Goal: Transaction & Acquisition: Book appointment/travel/reservation

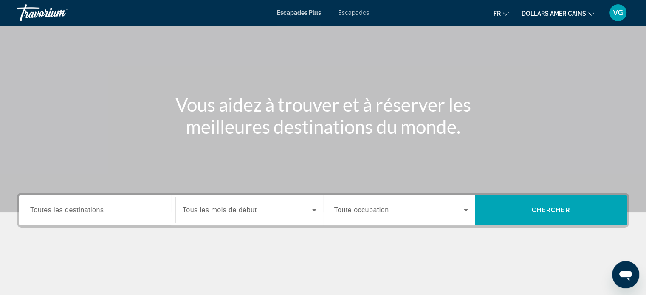
click at [71, 211] on font "Toutes les destinations" at bounding box center [66, 209] width 73 height 7
click at [71, 211] on input "Destination Toutes les destinations" at bounding box center [97, 211] width 134 height 10
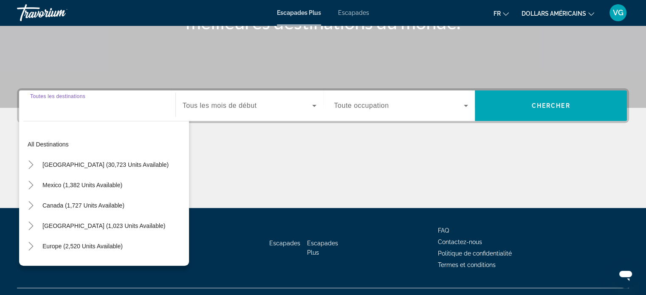
scroll to position [164, 0]
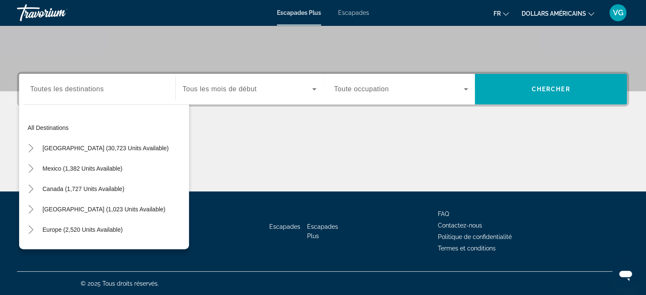
click at [83, 99] on div "Widget de recherche" at bounding box center [97, 89] width 134 height 24
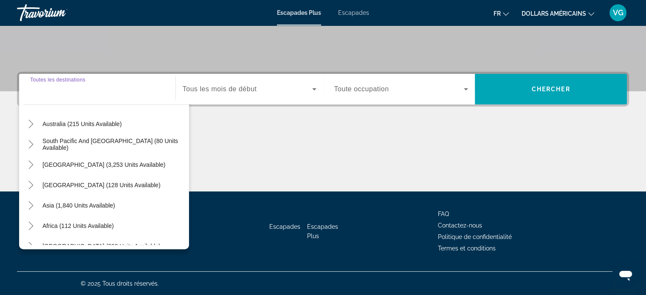
scroll to position [127, 0]
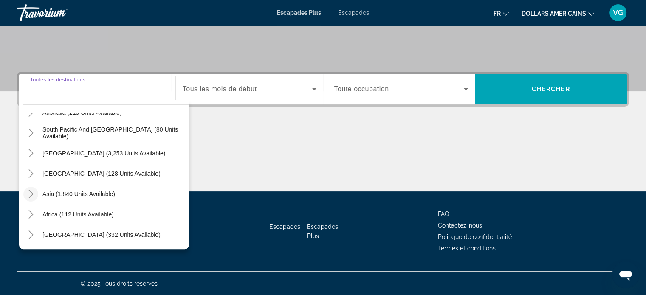
click at [28, 194] on icon "Toggle Asia (1,840 units available)" at bounding box center [31, 194] width 8 height 8
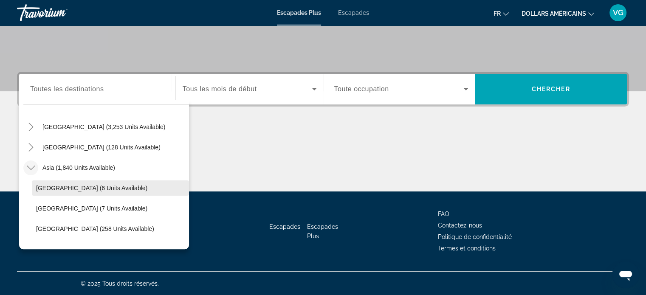
scroll to position [149, 0]
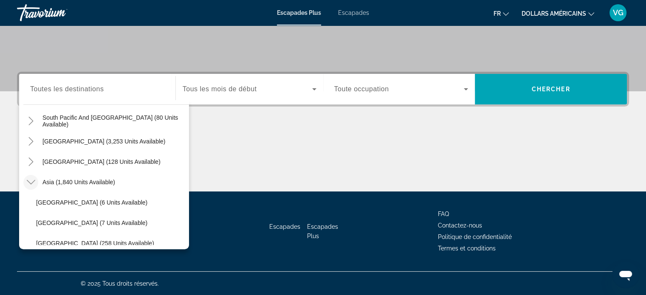
click at [30, 180] on icon "Toggle Asia (1,840 units available)" at bounding box center [31, 182] width 8 height 8
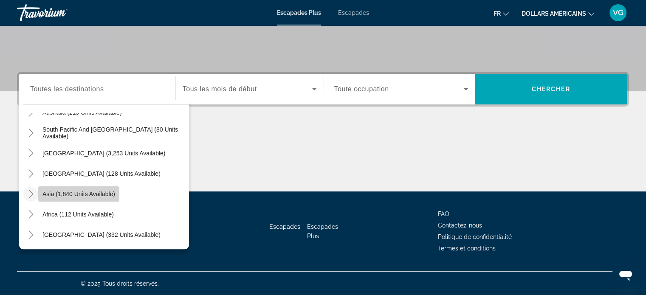
click at [99, 192] on span "Asia (1,840 units available)" at bounding box center [78, 194] width 73 height 7
type input "**********"
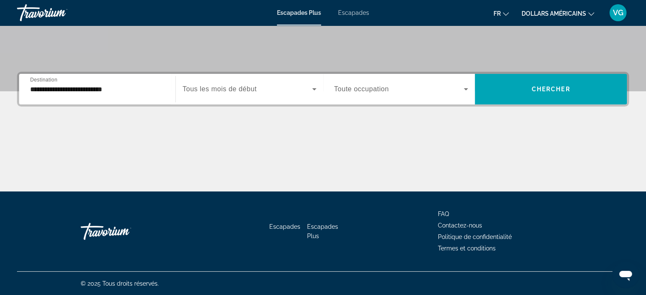
click at [203, 88] on font "Tous les mois de début" at bounding box center [220, 88] width 74 height 7
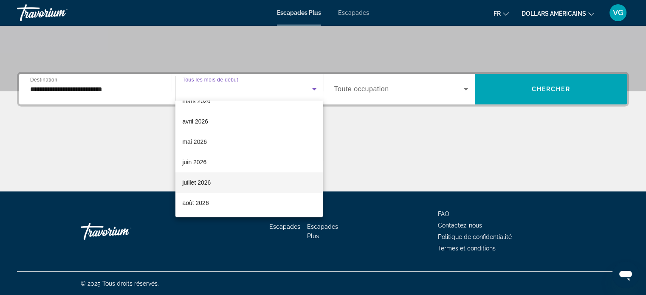
scroll to position [175, 0]
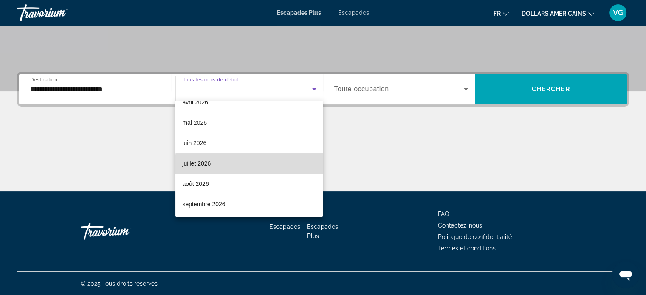
click at [251, 169] on mat-option "juillet 2026" at bounding box center [248, 163] width 147 height 20
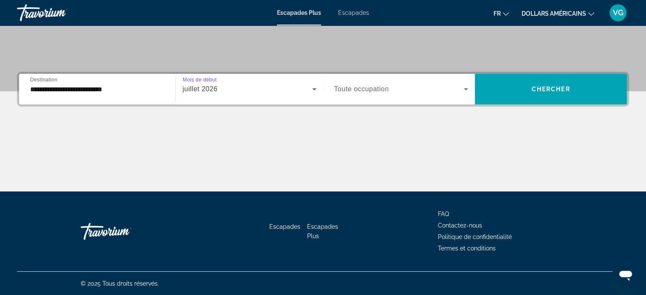
click at [362, 92] on font "Toute occupation" at bounding box center [361, 88] width 55 height 7
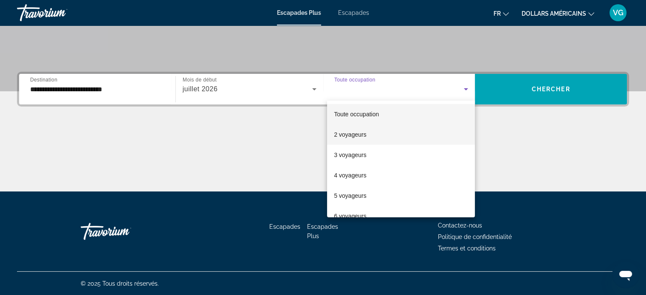
click at [377, 130] on mat-option "2 voyageurs" at bounding box center [401, 134] width 148 height 20
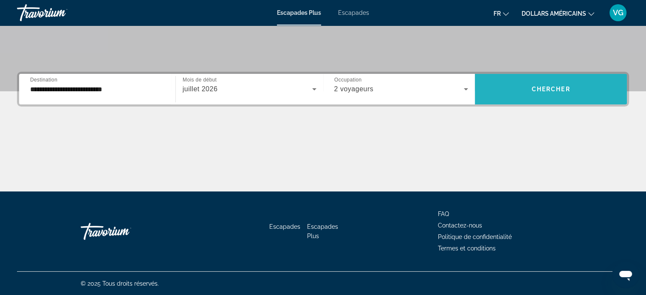
click at [520, 89] on span "Widget de recherche" at bounding box center [551, 89] width 152 height 20
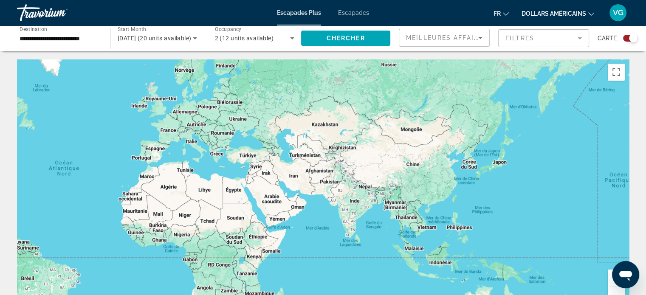
drag, startPoint x: 559, startPoint y: 246, endPoint x: 325, endPoint y: 240, distance: 234.5
click at [325, 240] on div "Contenu principal" at bounding box center [323, 186] width 612 height 255
click at [66, 44] on div "**********" at bounding box center [60, 38] width 80 height 24
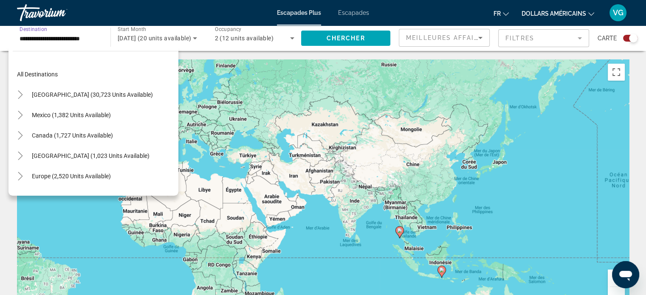
scroll to position [152, 0]
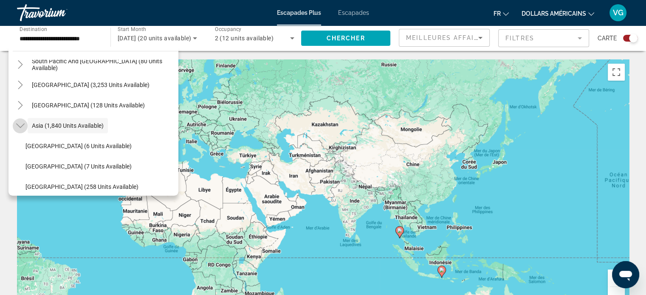
click at [20, 125] on icon "Toggle Asia (1,840 units available)" at bounding box center [20, 125] width 8 height 8
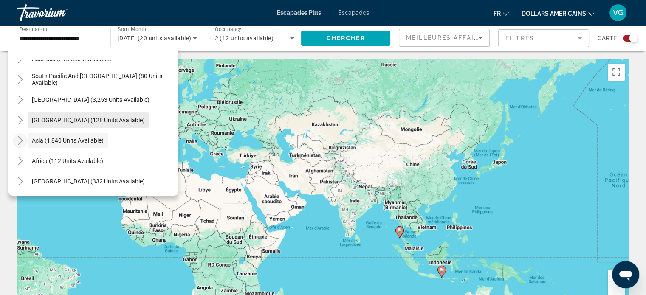
scroll to position [42, 0]
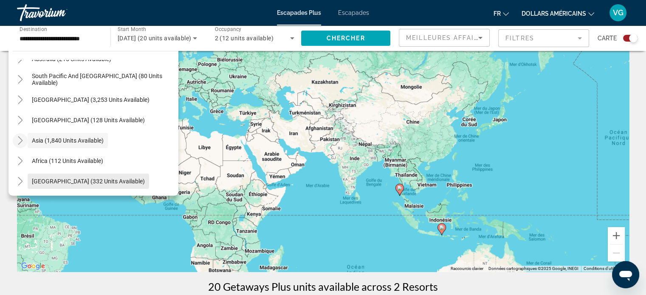
click at [87, 180] on span "[GEOGRAPHIC_DATA] (332 units available)" at bounding box center [88, 181] width 113 height 7
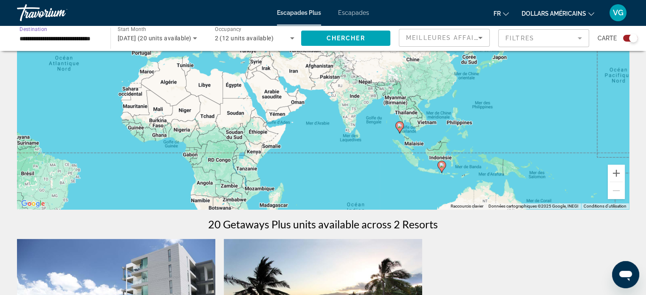
scroll to position [0, 0]
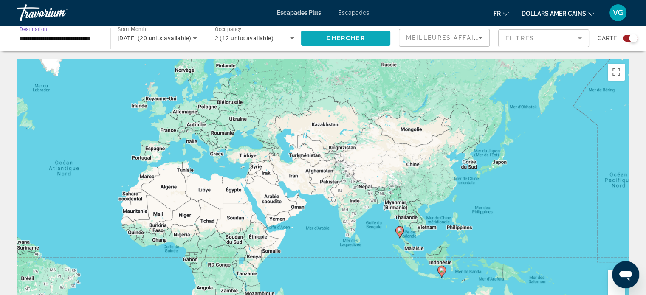
click at [339, 39] on span "Chercher" at bounding box center [346, 38] width 39 height 7
click at [73, 39] on input "**********" at bounding box center [60, 39] width 80 height 10
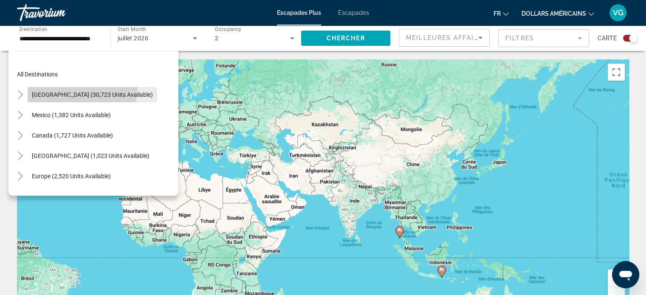
click at [80, 87] on span "Search widget" at bounding box center [93, 95] width 130 height 20
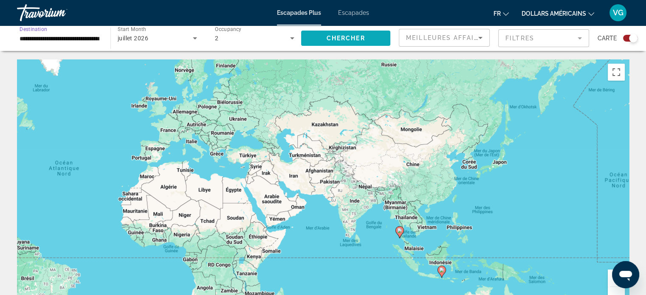
click at [355, 39] on span "Chercher" at bounding box center [346, 38] width 39 height 7
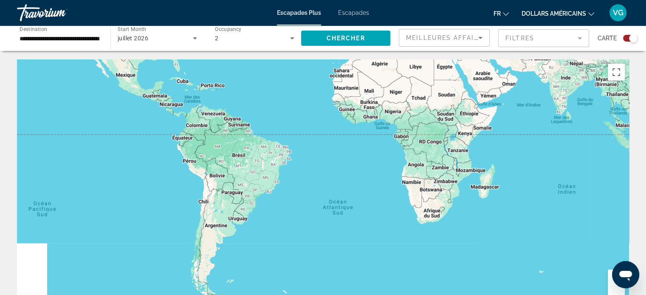
drag, startPoint x: 138, startPoint y: 264, endPoint x: 416, endPoint y: 117, distance: 314.6
click at [416, 117] on div "Contenu principal" at bounding box center [323, 186] width 612 height 255
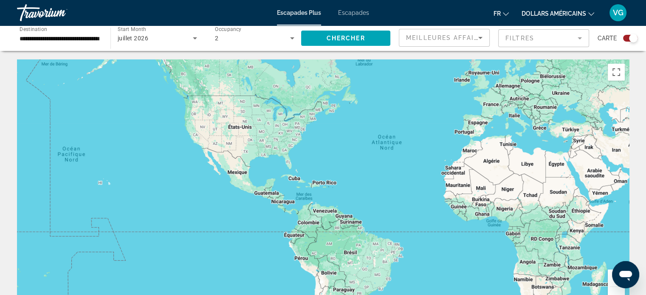
drag, startPoint x: 417, startPoint y: 127, endPoint x: 438, endPoint y: 242, distance: 117.0
click at [438, 242] on div "Contenu principal" at bounding box center [323, 186] width 612 height 255
click at [213, 139] on image "Contenu principal" at bounding box center [214, 137] width 5 height 5
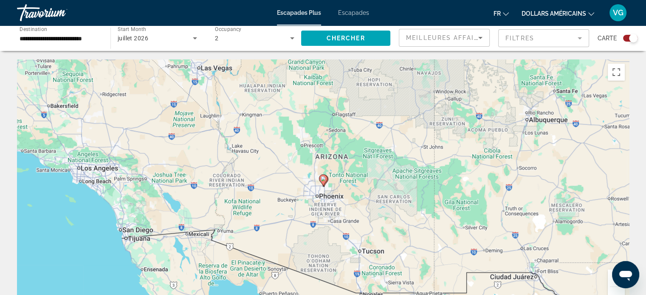
click at [323, 181] on icon "Contenu principal" at bounding box center [323, 180] width 8 height 11
type input "**********"
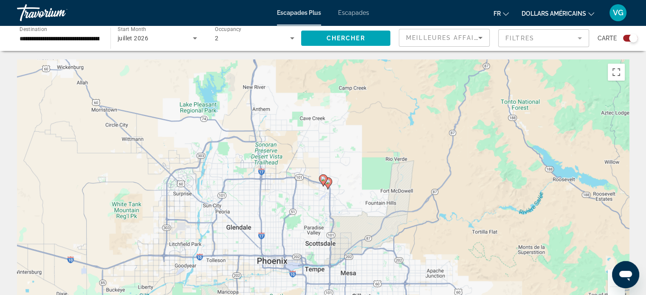
click at [322, 179] on image "Contenu principal" at bounding box center [323, 178] width 5 height 5
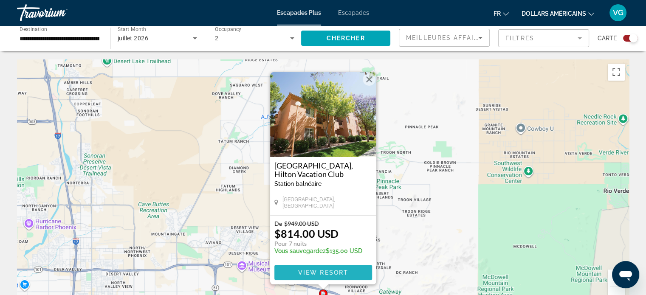
click at [318, 276] on span "Contenu principal" at bounding box center [323, 272] width 98 height 20
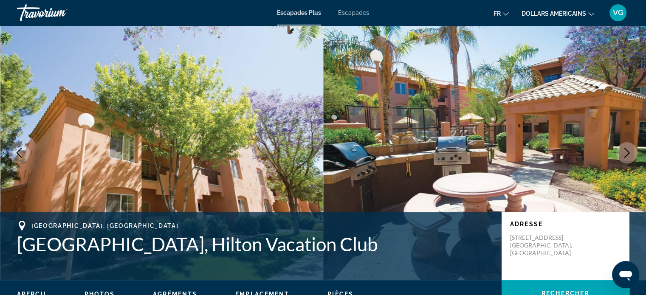
click at [626, 148] on icon "Next image" at bounding box center [627, 153] width 10 height 10
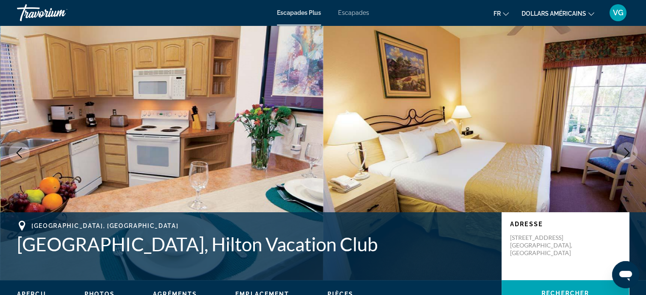
click at [626, 151] on icon "Next image" at bounding box center [627, 153] width 10 height 10
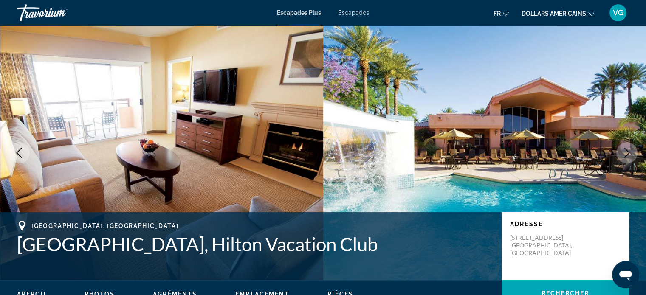
click at [626, 151] on icon "Next image" at bounding box center [627, 153] width 10 height 10
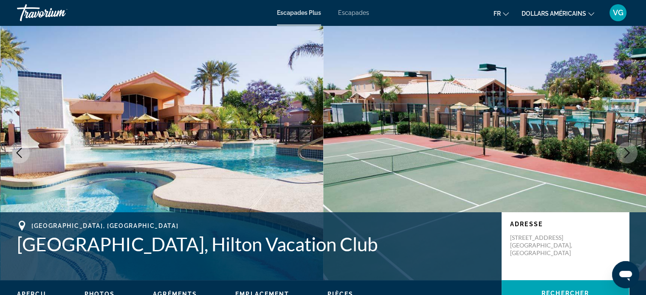
click at [626, 151] on icon "Next image" at bounding box center [627, 153] width 10 height 10
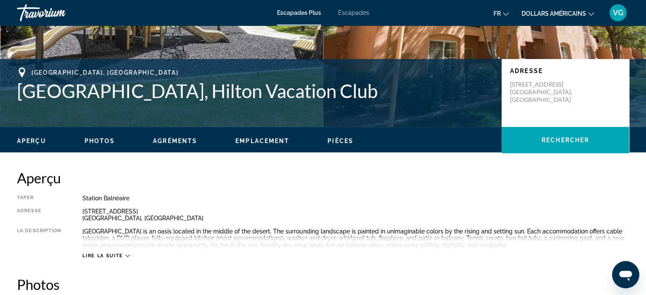
scroll to position [170, 0]
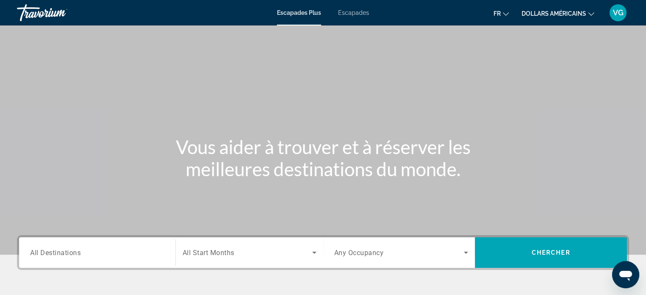
click at [130, 259] on div "Search widget" at bounding box center [97, 253] width 134 height 24
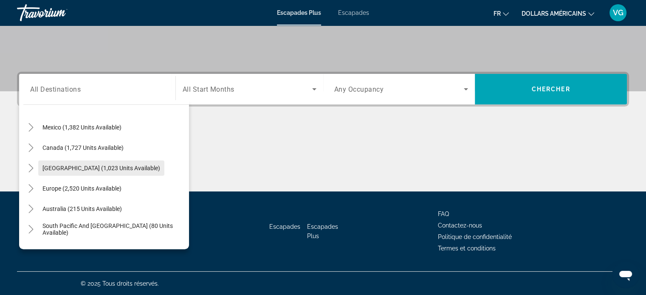
scroll to position [42, 0]
click at [109, 170] on span "Search widget" at bounding box center [101, 167] width 126 height 20
type input "**********"
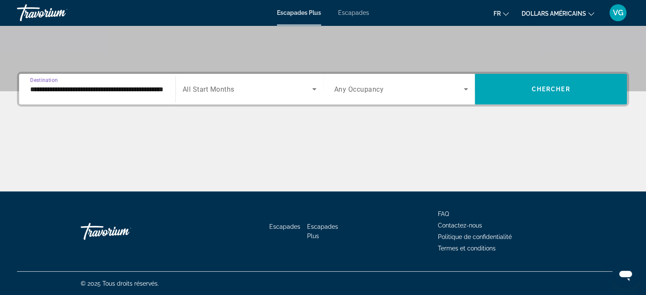
click at [254, 87] on span "Search widget" at bounding box center [248, 89] width 130 height 10
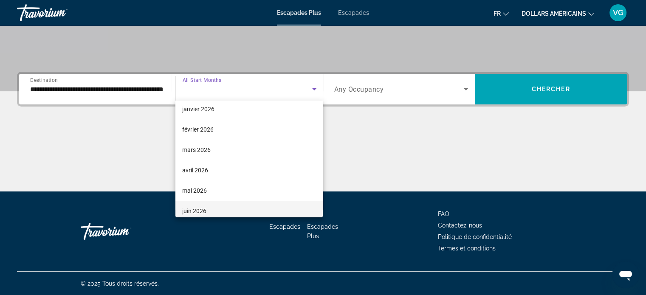
scroll to position [127, 0]
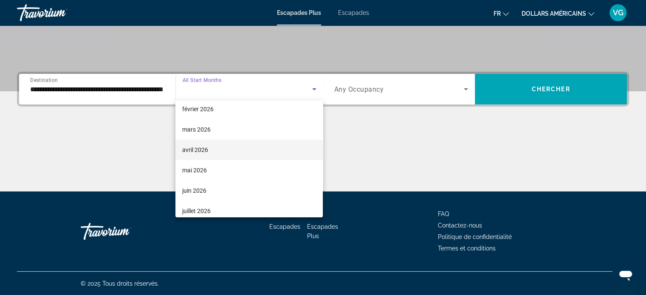
click at [213, 152] on mat-option "avril 2026" at bounding box center [248, 150] width 147 height 20
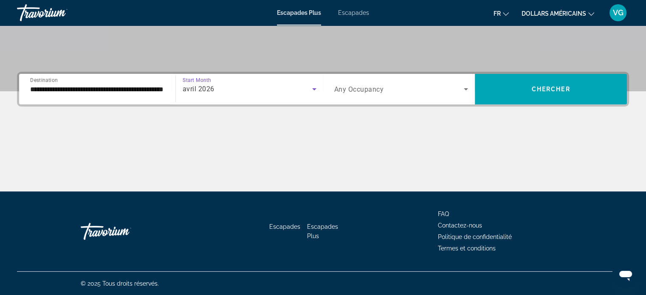
click at [386, 82] on div "Search widget" at bounding box center [401, 89] width 134 height 24
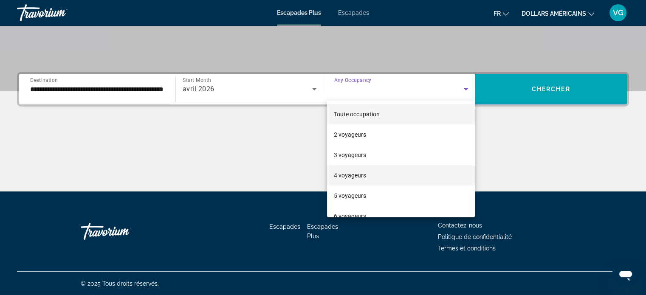
click at [387, 174] on mat-option "4 voyageurs" at bounding box center [401, 175] width 148 height 20
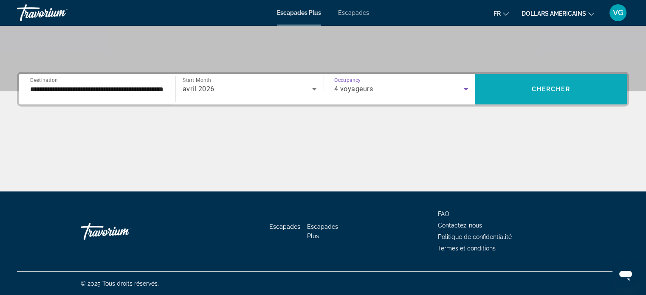
click at [558, 80] on span "Search widget" at bounding box center [551, 89] width 152 height 20
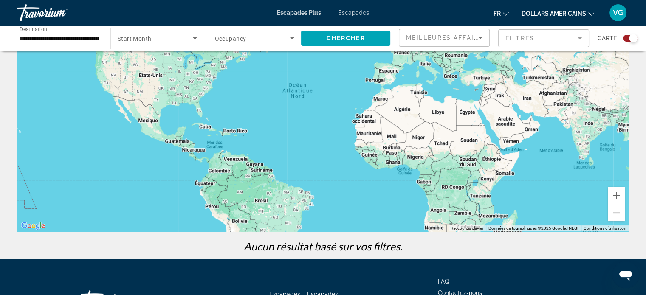
scroll to position [85, 0]
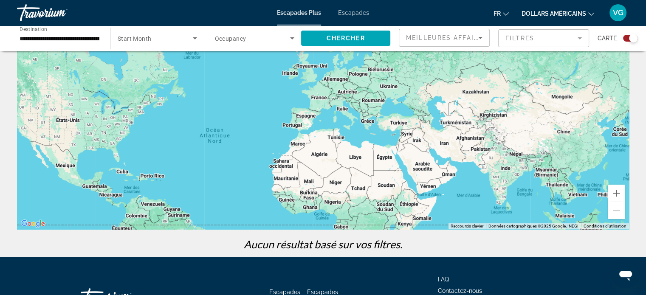
drag, startPoint x: 556, startPoint y: 188, endPoint x: 471, endPoint y: 233, distance: 95.9
click at [471, 237] on div "← Déplacement vers la gauche → Déplacement vers la droite ↑ Déplacement vers le…" at bounding box center [323, 116] width 646 height 282
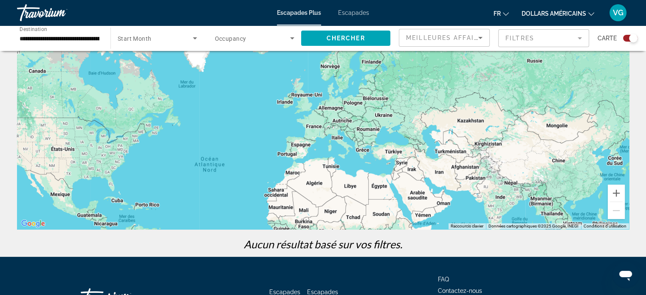
drag, startPoint x: 434, startPoint y: 113, endPoint x: 430, endPoint y: 138, distance: 25.8
click at [429, 139] on div "Contenu principal" at bounding box center [323, 102] width 612 height 255
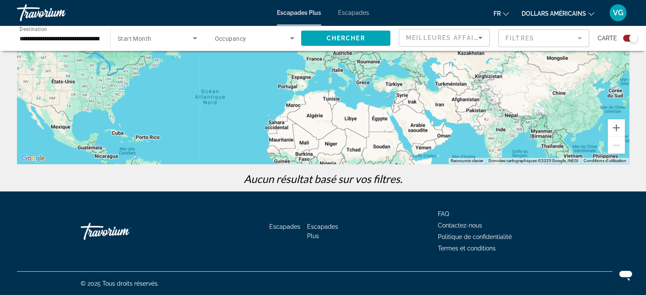
scroll to position [148, 0]
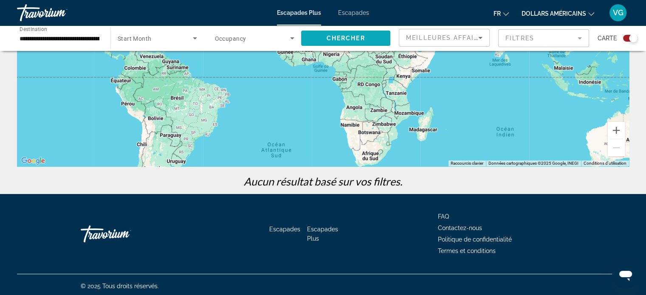
drag, startPoint x: 316, startPoint y: 152, endPoint x: 321, endPoint y: 37, distance: 115.6
click at [320, 37] on div "**********" at bounding box center [323, 83] width 646 height 342
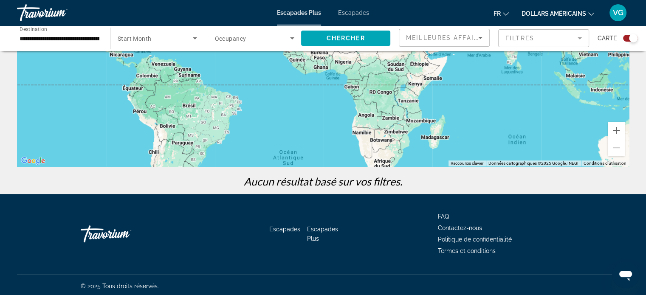
drag, startPoint x: 496, startPoint y: 111, endPoint x: 506, endPoint y: 126, distance: 17.4
click at [506, 126] on div "Contenu principal" at bounding box center [323, 39] width 612 height 255
click at [61, 39] on input "**********" at bounding box center [60, 39] width 80 height 10
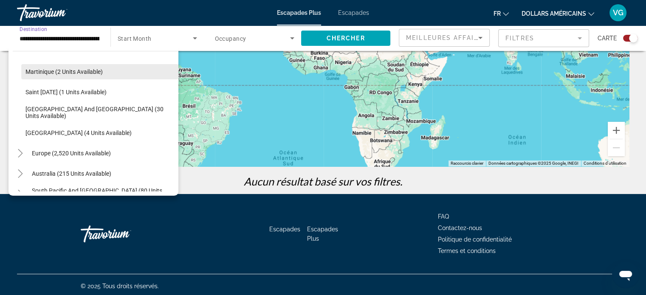
scroll to position [200, 0]
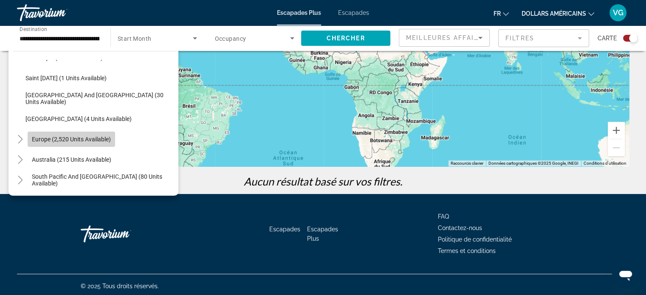
click at [95, 136] on span "Europe (2,520 units available)" at bounding box center [71, 139] width 79 height 7
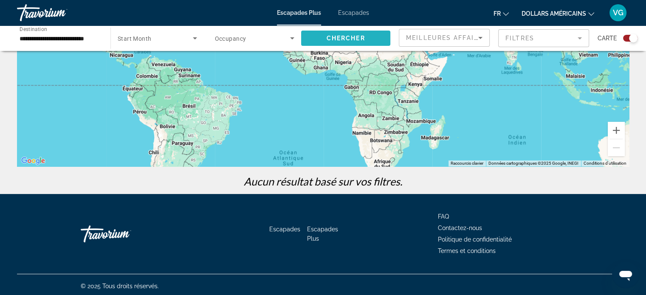
click at [337, 34] on span "Search widget" at bounding box center [345, 38] width 89 height 20
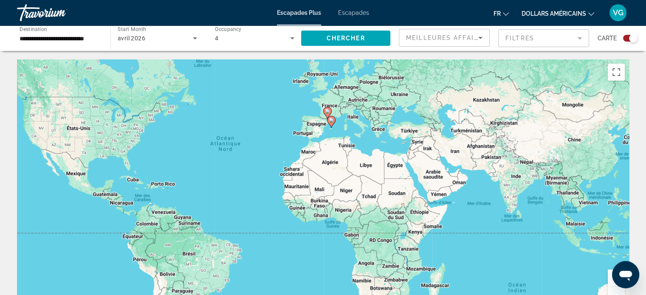
click at [329, 124] on gmp-advanced-marker "Contenu principal" at bounding box center [331, 122] width 8 height 13
type input "**********"
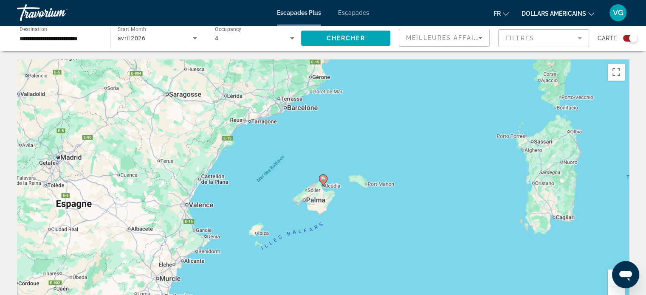
click at [324, 181] on icon "Contenu principal" at bounding box center [323, 180] width 8 height 11
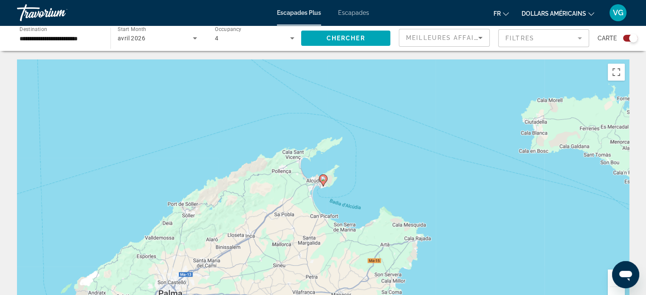
click at [322, 183] on icon "Contenu principal" at bounding box center [323, 180] width 8 height 11
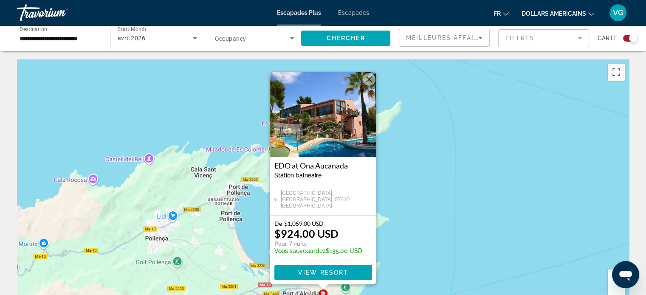
click at [344, 276] on span "Contenu principal" at bounding box center [323, 272] width 98 height 20
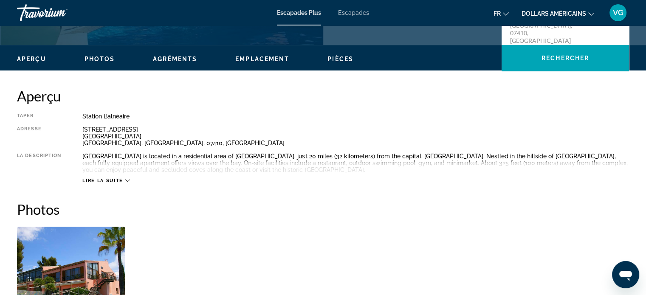
scroll to position [255, 0]
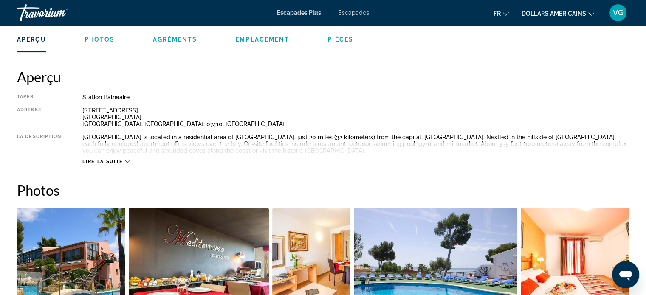
click at [115, 163] on span "Lire la suite" at bounding box center [102, 162] width 40 height 6
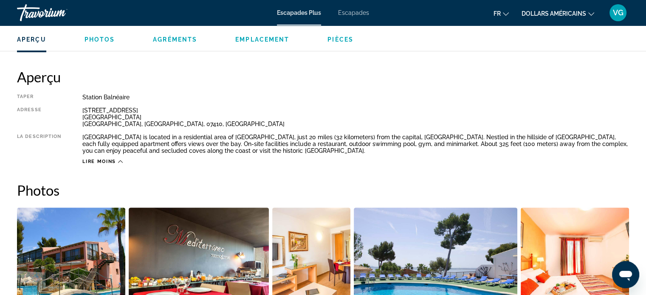
click at [170, 44] on div "Aperçu Photos Agréments Emplacement Pièces Rechercher" at bounding box center [323, 38] width 646 height 26
click at [178, 33] on div "Aperçu Photos Agréments Emplacement Pièces Rechercher" at bounding box center [323, 38] width 646 height 26
click at [176, 42] on span "Agréments" at bounding box center [175, 39] width 44 height 7
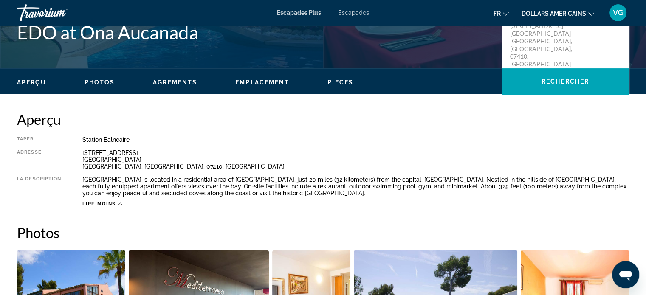
scroll to position [212, 0]
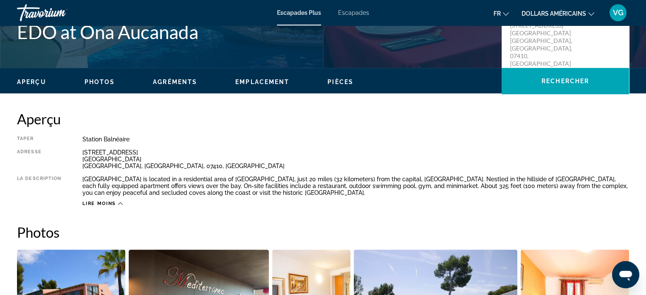
click at [308, 11] on font "Escapades Plus" at bounding box center [299, 12] width 44 height 7
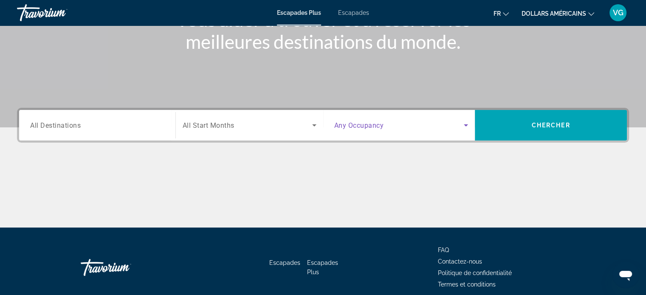
click at [413, 126] on span "Search widget" at bounding box center [399, 125] width 130 height 10
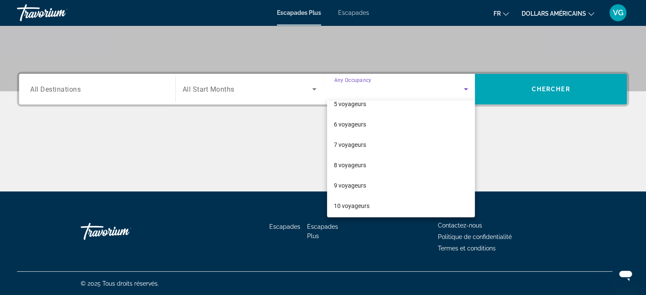
scroll to position [93, 0]
click at [264, 83] on div at bounding box center [323, 147] width 646 height 295
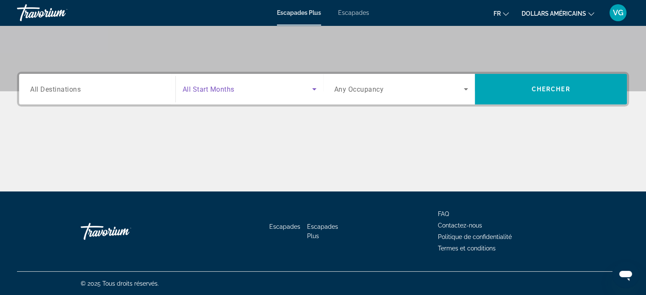
click at [264, 86] on span "Search widget" at bounding box center [248, 89] width 130 height 10
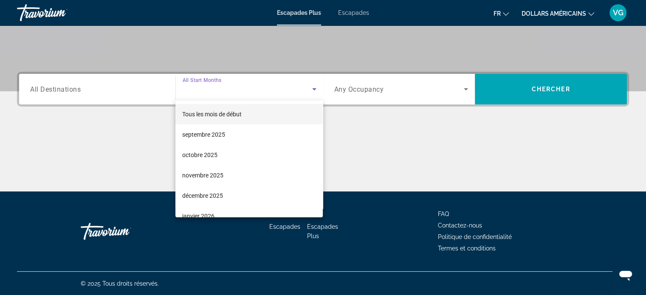
click at [65, 110] on div at bounding box center [323, 147] width 646 height 295
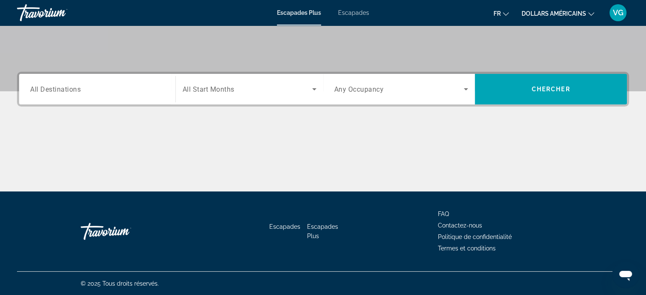
click at [343, 18] on div "Escapades Plus Escapades fr Anglais Espagnol Français italien Portugais russe d…" at bounding box center [323, 13] width 646 height 22
click at [349, 11] on font "Escapades" at bounding box center [353, 12] width 31 height 7
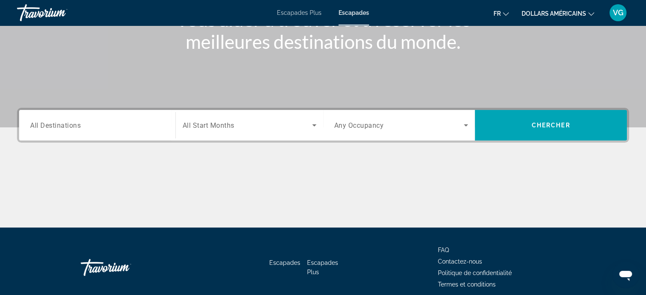
click at [138, 132] on div "Search widget" at bounding box center [97, 125] width 134 height 24
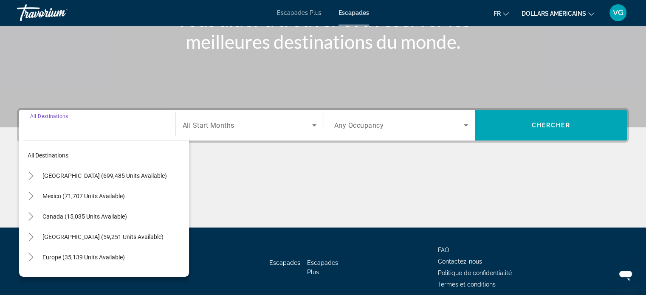
scroll to position [164, 0]
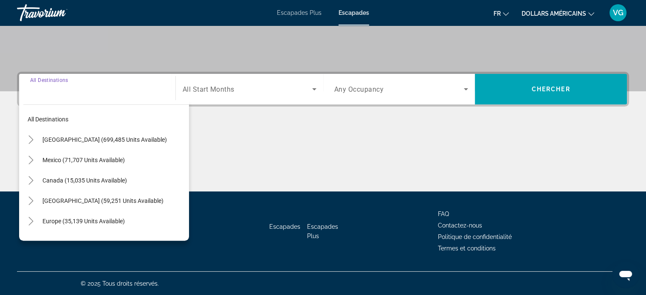
click at [228, 93] on span "Search widget" at bounding box center [248, 89] width 130 height 10
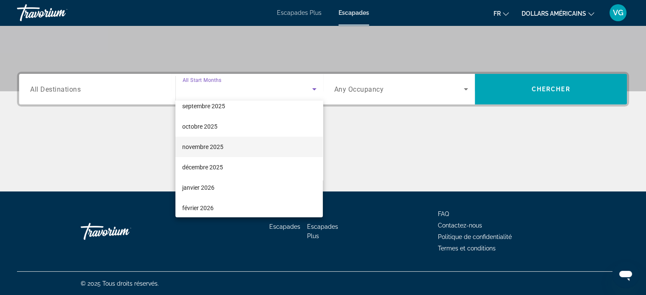
scroll to position [42, 0]
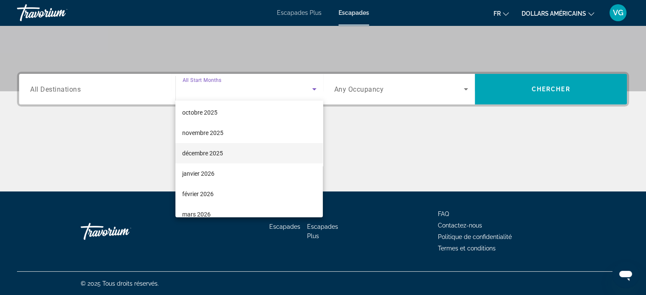
click at [228, 154] on mat-option "décembre 2025" at bounding box center [248, 153] width 147 height 20
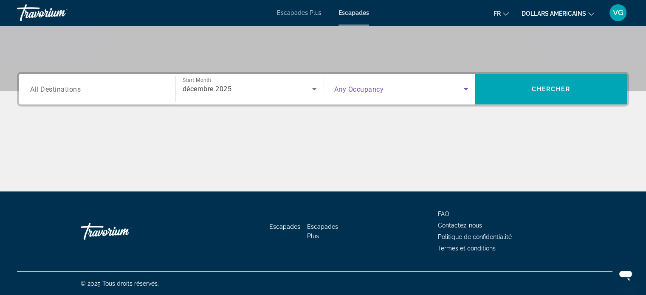
click at [432, 92] on span "Search widget" at bounding box center [399, 89] width 130 height 10
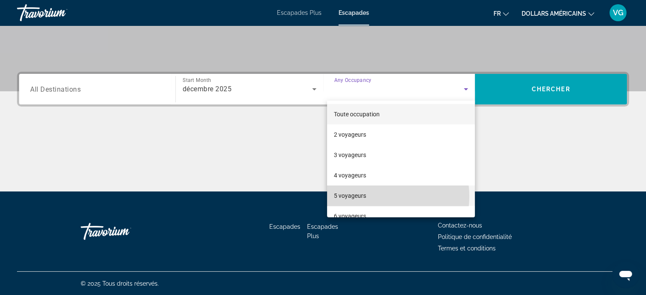
click at [384, 196] on mat-option "5 voyageurs" at bounding box center [401, 196] width 148 height 20
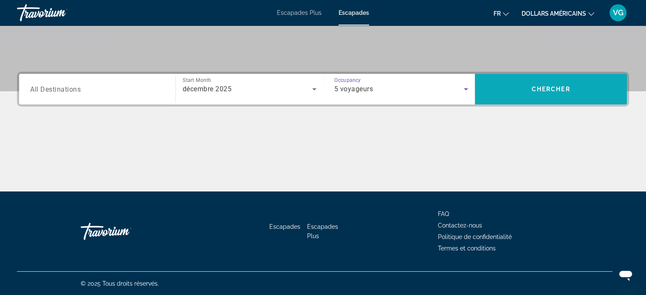
click at [556, 92] on span "Chercher" at bounding box center [551, 89] width 39 height 7
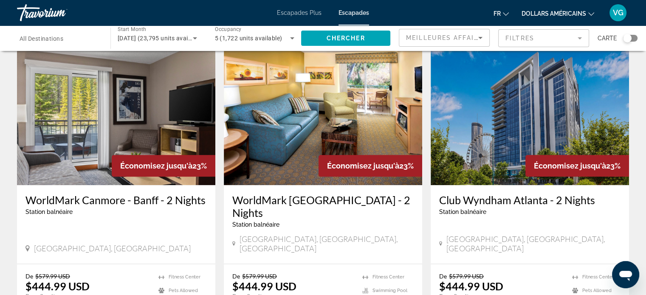
scroll to position [1019, 0]
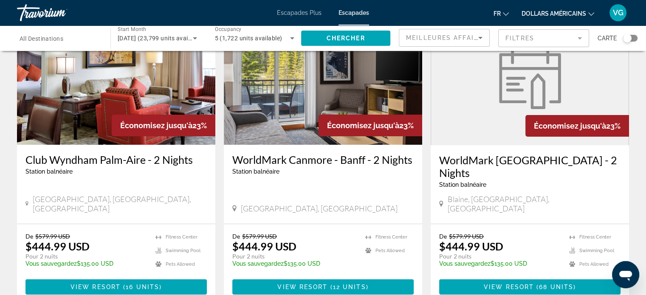
scroll to position [170, 0]
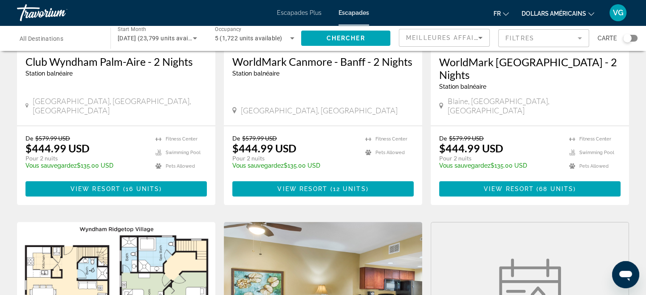
click at [539, 40] on mat-form-field "Filtres" at bounding box center [543, 38] width 91 height 18
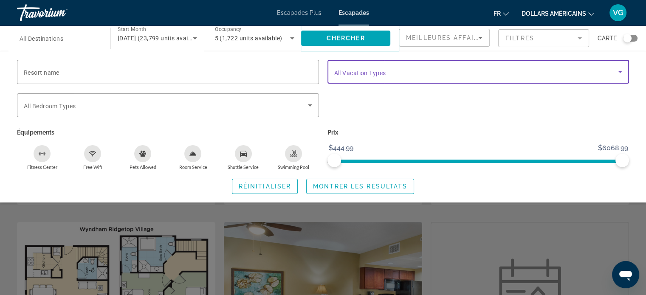
click at [368, 76] on span "Search widget" at bounding box center [476, 72] width 284 height 10
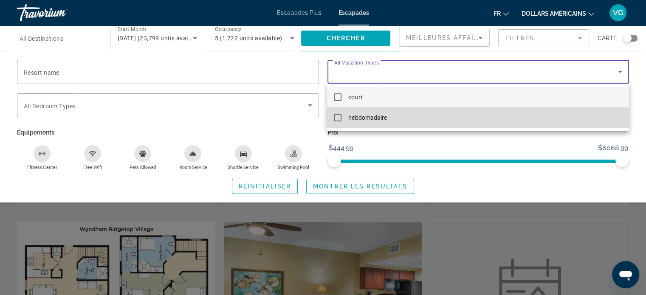
click at [367, 118] on font "hebdomadaire" at bounding box center [367, 117] width 38 height 7
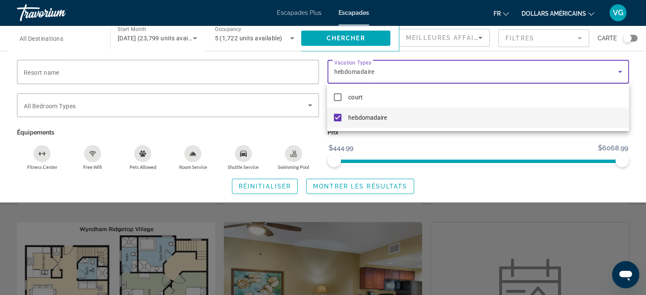
click at [279, 128] on div at bounding box center [323, 147] width 646 height 295
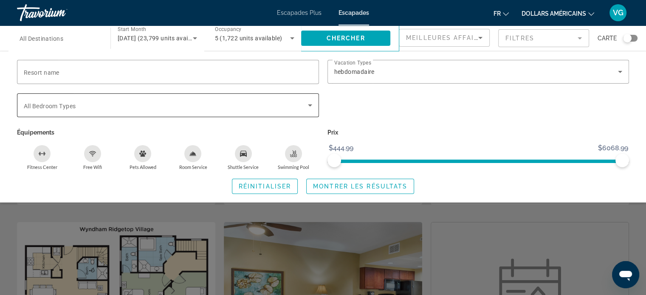
click at [154, 106] on span "Search widget" at bounding box center [166, 105] width 284 height 10
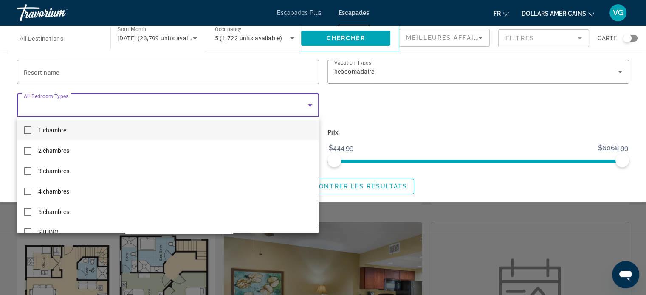
click at [154, 106] on div at bounding box center [323, 147] width 646 height 295
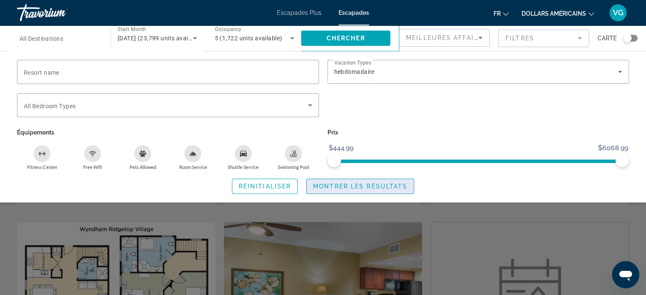
click at [333, 188] on span "Montrer les résultats" at bounding box center [360, 186] width 94 height 7
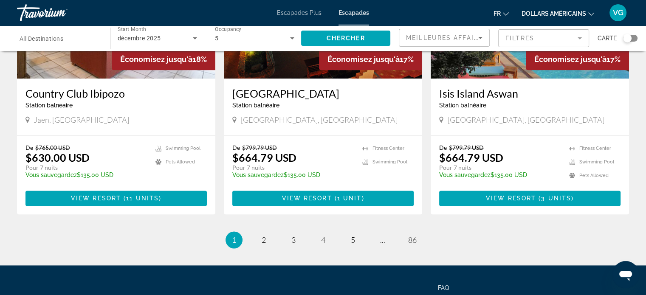
scroll to position [1062, 0]
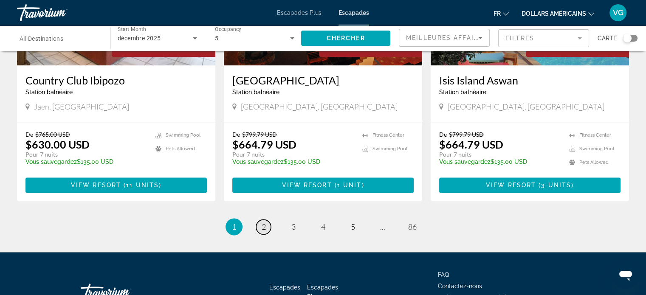
click at [263, 222] on span "2" at bounding box center [264, 226] width 4 height 9
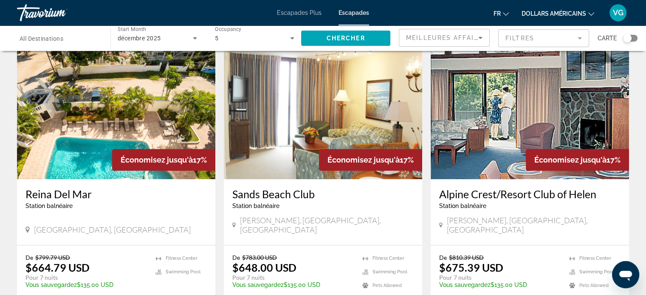
scroll to position [934, 0]
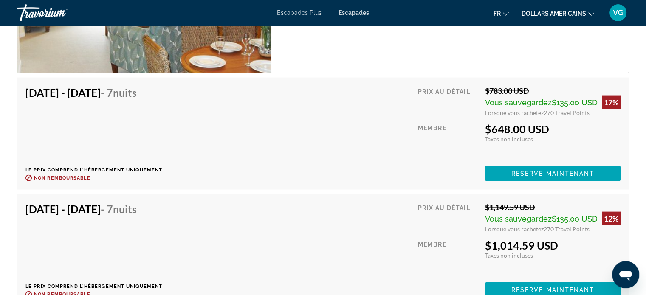
scroll to position [1784, 0]
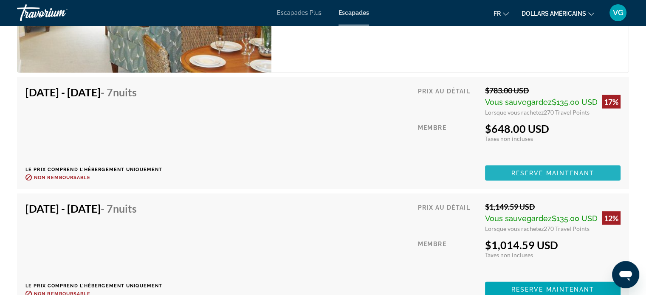
click at [568, 173] on span "Reserve maintenant" at bounding box center [552, 173] width 83 height 7
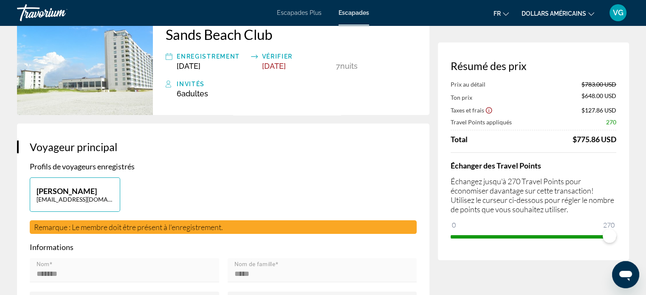
scroll to position [85, 0]
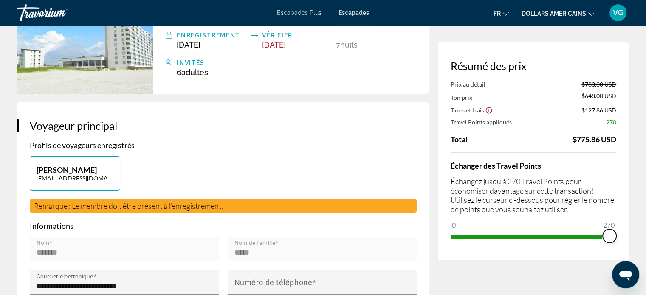
drag, startPoint x: 608, startPoint y: 236, endPoint x: 622, endPoint y: 248, distance: 18.1
click at [622, 248] on div "Résumé des prix Prix au détail $783.00 USD Ton prix $648.00 USD Taxes et frais …" at bounding box center [533, 151] width 191 height 218
drag, startPoint x: 611, startPoint y: 237, endPoint x: 527, endPoint y: 242, distance: 84.2
click at [527, 242] on span "ngx-slider" at bounding box center [529, 236] width 14 height 14
drag, startPoint x: 528, startPoint y: 236, endPoint x: 615, endPoint y: 239, distance: 87.1
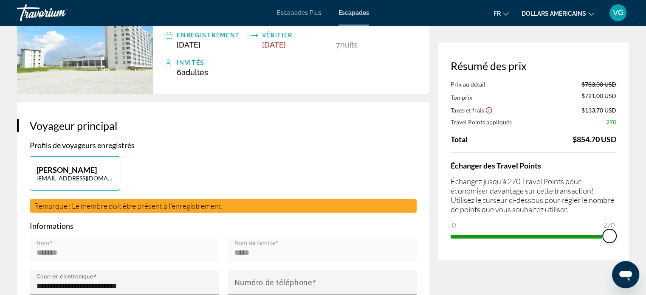
click at [615, 237] on ngx-slider "0 270 270" at bounding box center [534, 236] width 166 height 2
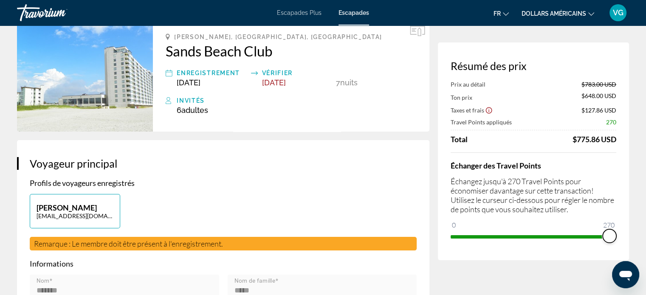
scroll to position [0, 0]
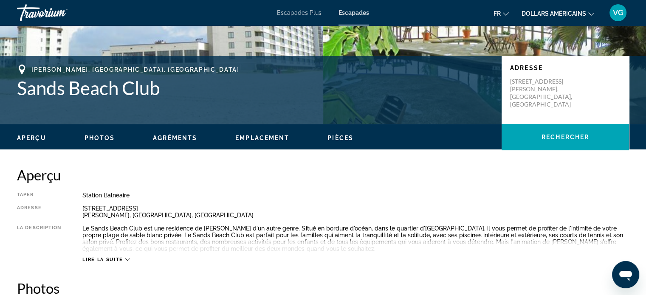
scroll to position [170, 0]
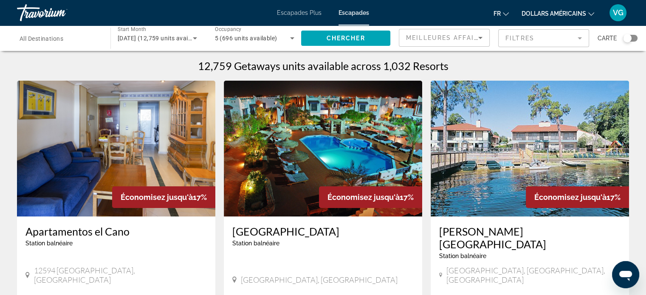
click at [524, 39] on mat-form-field "Filtres" at bounding box center [543, 38] width 91 height 18
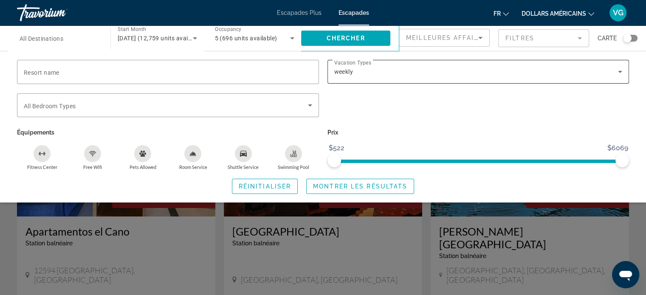
click at [421, 75] on div "weekly" at bounding box center [476, 72] width 284 height 10
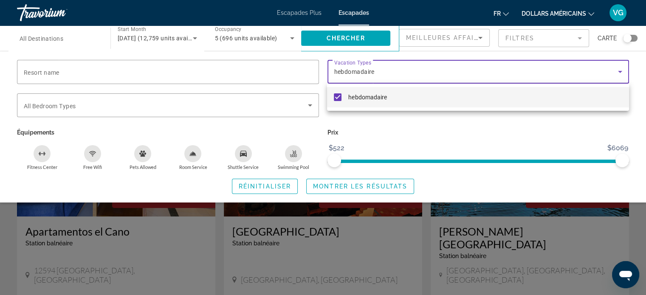
click at [131, 110] on div at bounding box center [323, 147] width 646 height 295
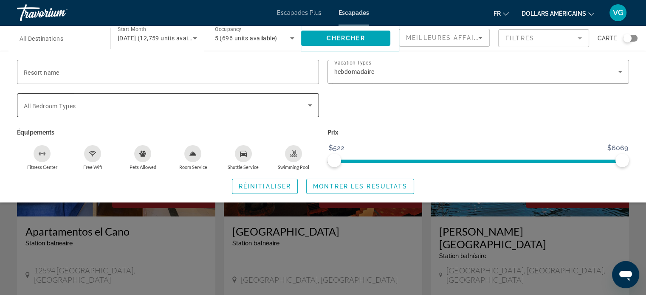
click at [133, 107] on span "Search widget" at bounding box center [166, 105] width 284 height 10
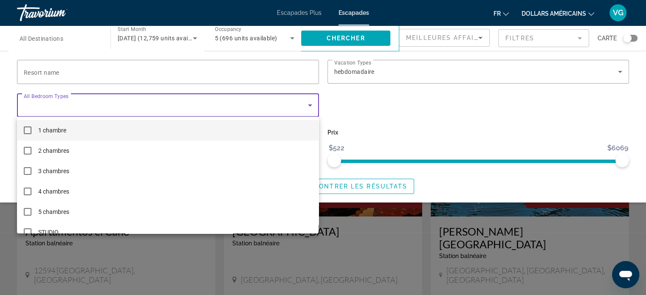
click at [138, 76] on div at bounding box center [323, 147] width 646 height 295
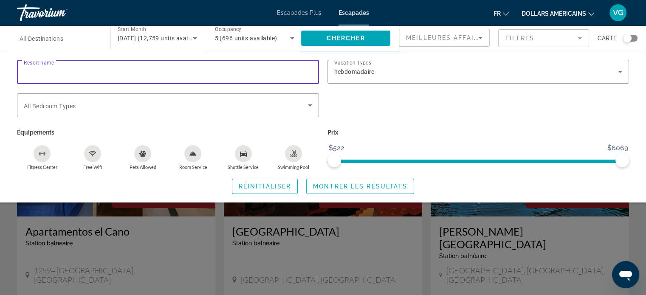
click at [110, 71] on input "Resort name" at bounding box center [168, 72] width 288 height 10
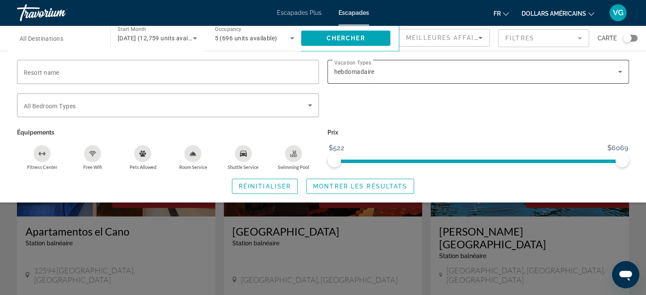
click at [485, 80] on div "hebdomadaire" at bounding box center [478, 72] width 288 height 24
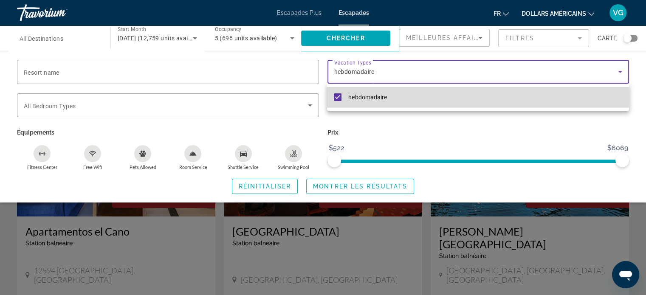
click at [338, 98] on mat-pseudo-checkbox at bounding box center [338, 97] width 8 height 8
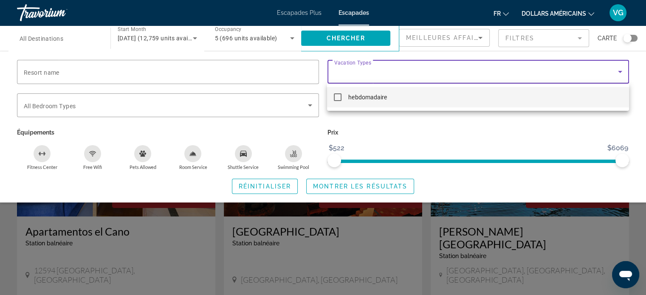
click at [239, 81] on div at bounding box center [323, 147] width 646 height 295
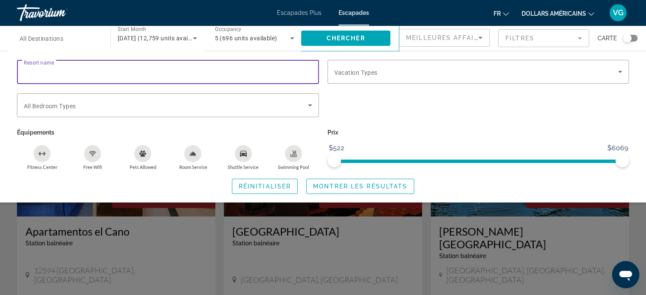
click at [240, 69] on input "Resort name" at bounding box center [168, 72] width 288 height 10
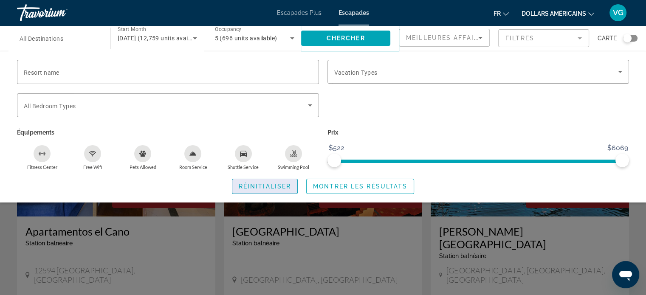
click at [260, 191] on span "Search widget" at bounding box center [264, 186] width 65 height 20
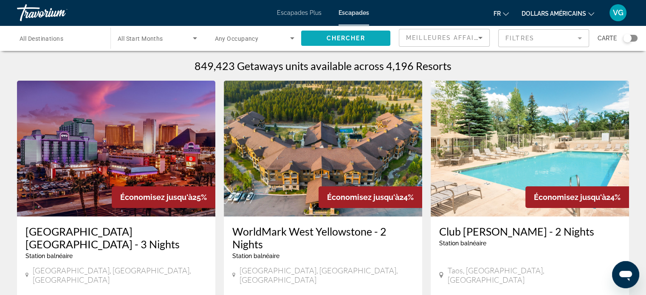
click at [363, 42] on span "Search widget" at bounding box center [345, 38] width 89 height 20
click at [346, 44] on span "Search widget" at bounding box center [345, 38] width 89 height 20
click at [74, 40] on input "Destination All Destinations" at bounding box center [60, 39] width 80 height 10
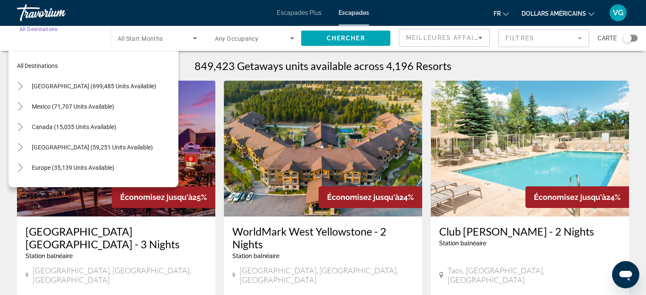
click at [74, 41] on input "Destination All Destinations" at bounding box center [60, 39] width 80 height 10
click at [156, 39] on span "All Start Months" at bounding box center [140, 38] width 45 height 7
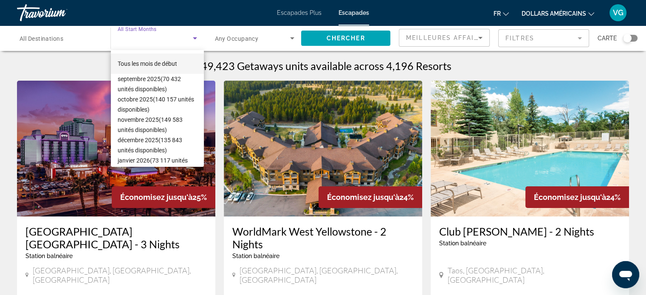
click at [157, 63] on font "Tous les mois de début" at bounding box center [147, 63] width 59 height 7
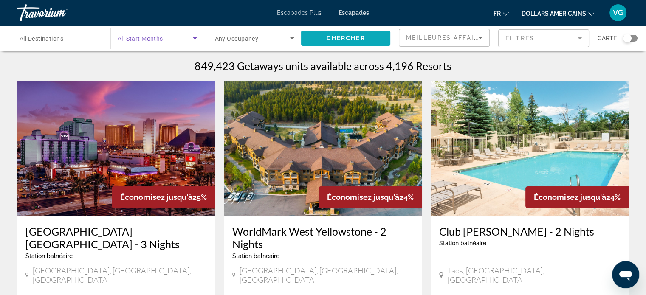
click at [327, 36] on span "Chercher" at bounding box center [346, 38] width 39 height 7
drag, startPoint x: 235, startPoint y: 25, endPoint x: 238, endPoint y: 34, distance: 9.3
click at [235, 25] on mat-toolbar "Escapades Plus Escapades fr Anglais Espagnol Français italien Portugais russe d…" at bounding box center [323, 12] width 646 height 25
click at [239, 36] on span "Any Occupancy" at bounding box center [237, 38] width 44 height 7
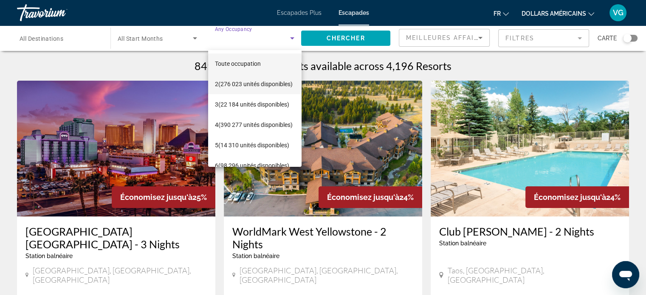
click at [243, 84] on span "2 (276 023 unités disponibles)" at bounding box center [254, 84] width 78 height 10
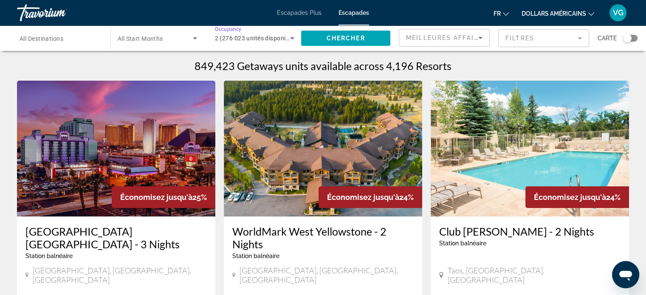
click at [64, 42] on input "Destination All Destinations" at bounding box center [60, 39] width 80 height 10
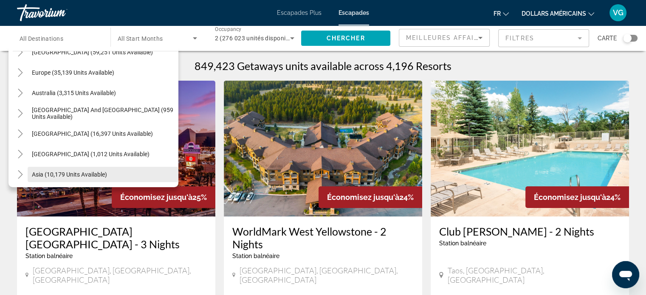
scroll to position [53, 0]
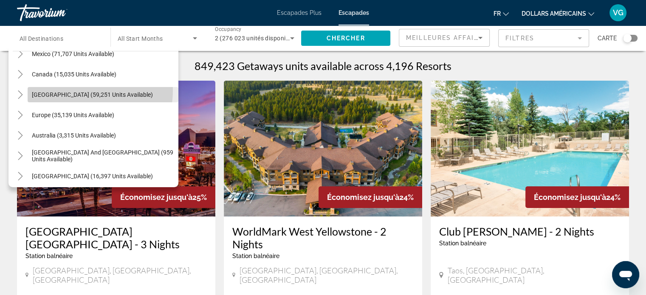
click at [76, 91] on span "[GEOGRAPHIC_DATA] (59,251 units available)" at bounding box center [92, 94] width 121 height 7
type input "**********"
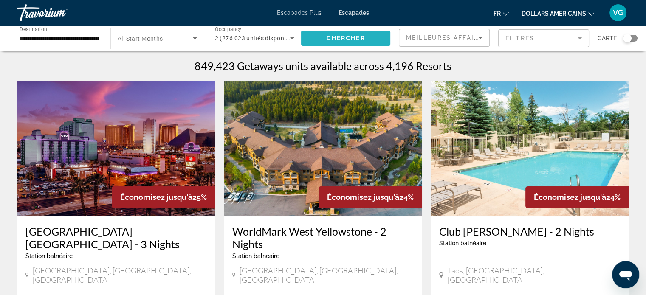
click at [329, 39] on span "Chercher" at bounding box center [346, 38] width 39 height 7
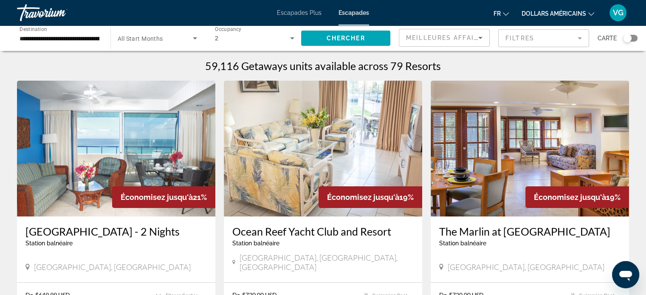
drag, startPoint x: 348, startPoint y: 226, endPoint x: 443, endPoint y: 3, distance: 242.2
click at [443, 3] on div "Escapades Plus Escapades fr Anglais Espagnol Français italien Portugais russe d…" at bounding box center [323, 13] width 646 height 22
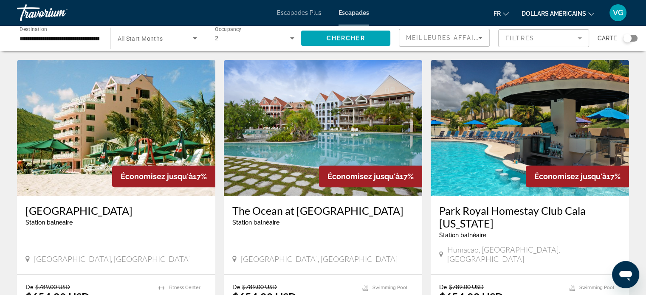
scroll to position [977, 0]
